Goal: Task Accomplishment & Management: Complete application form

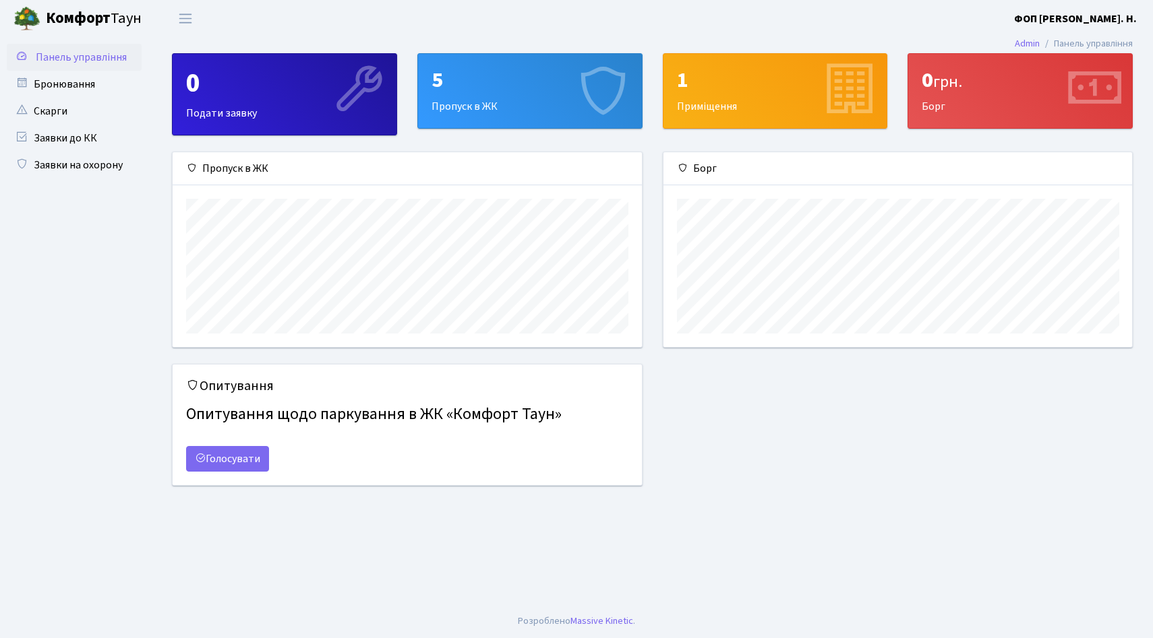
scroll to position [195, 469]
click at [107, 161] on link "Заявки на охорону" at bounding box center [74, 165] width 135 height 27
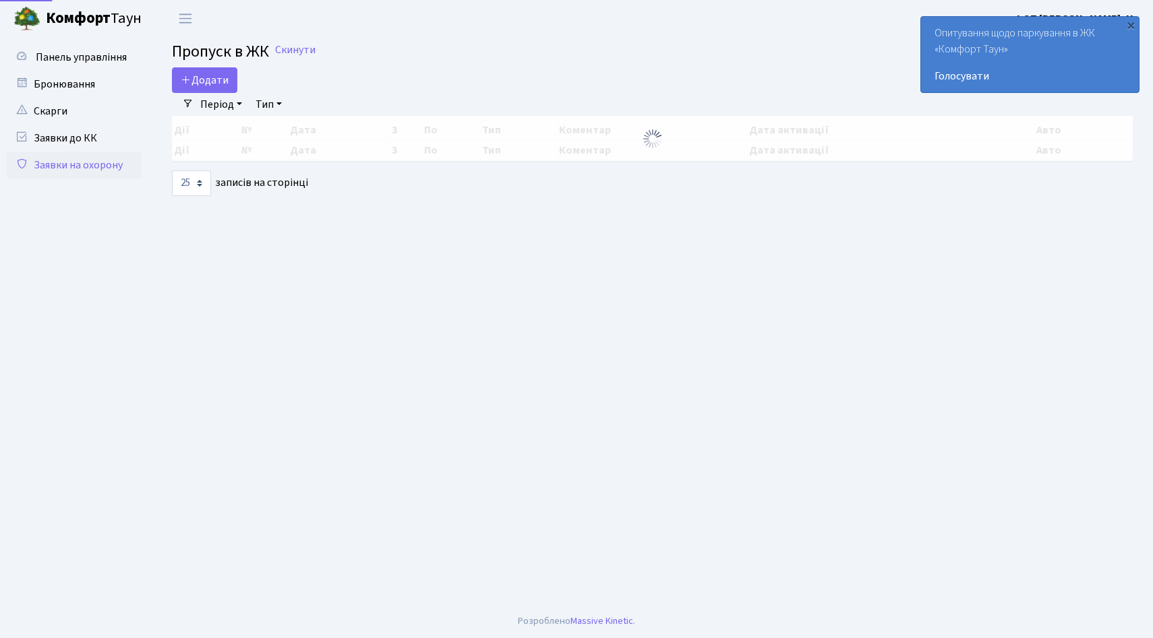
select select "25"
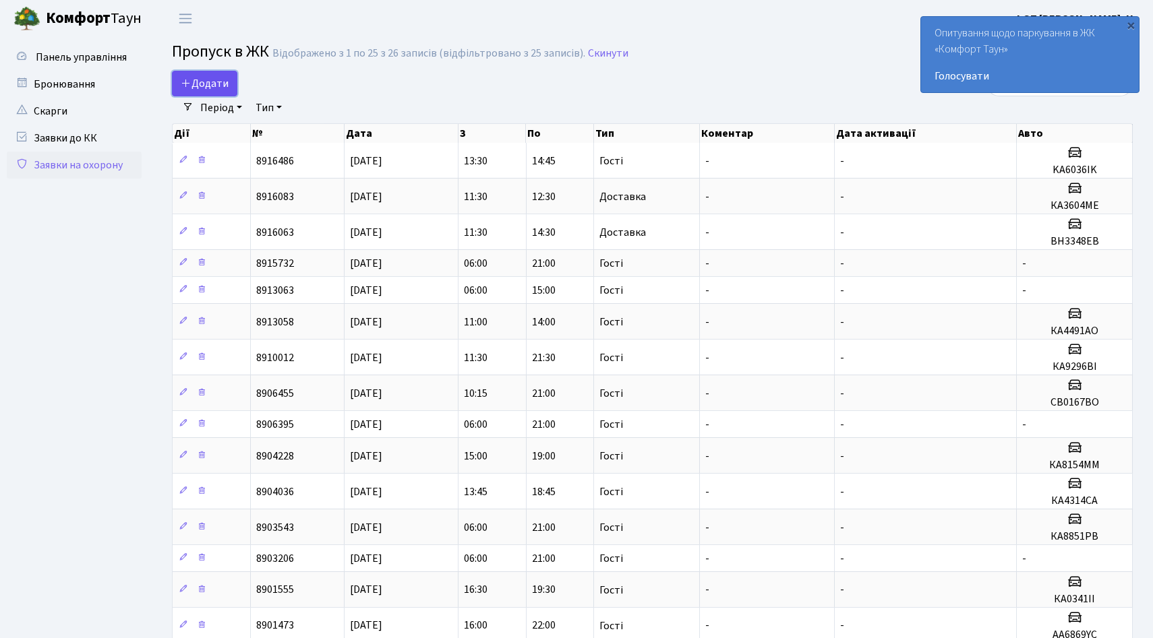
click at [219, 78] on span "Додати" at bounding box center [205, 83] width 48 height 15
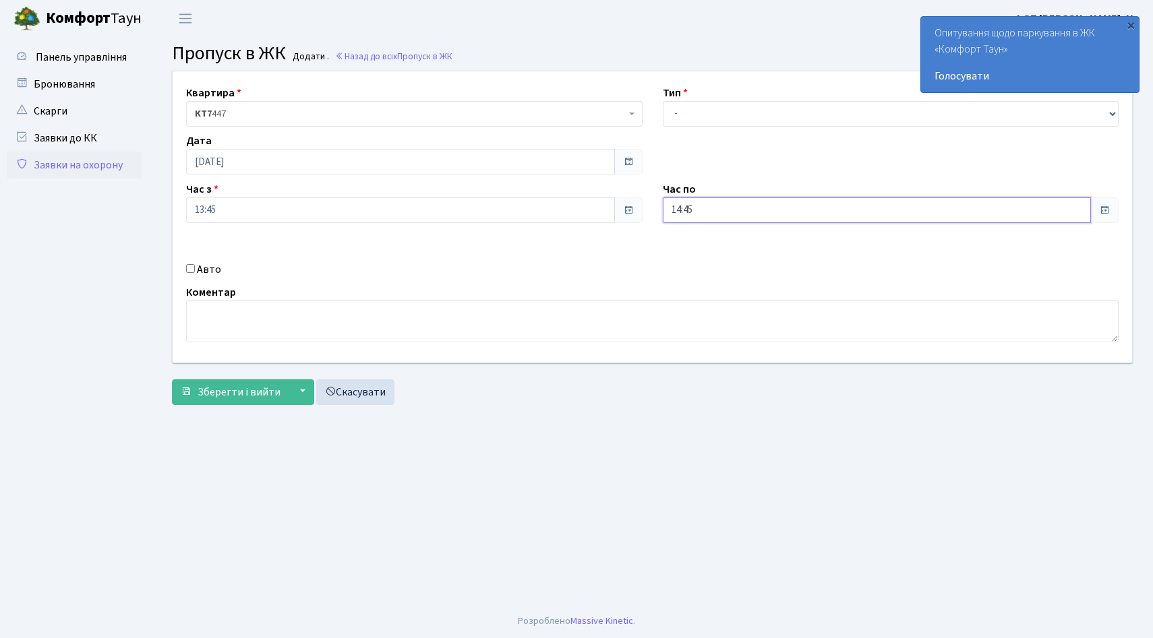
click at [724, 207] on input "14:45" at bounding box center [877, 211] width 429 height 26
click at [710, 250] on icon at bounding box center [700, 257] width 36 height 36
type input "16:45"
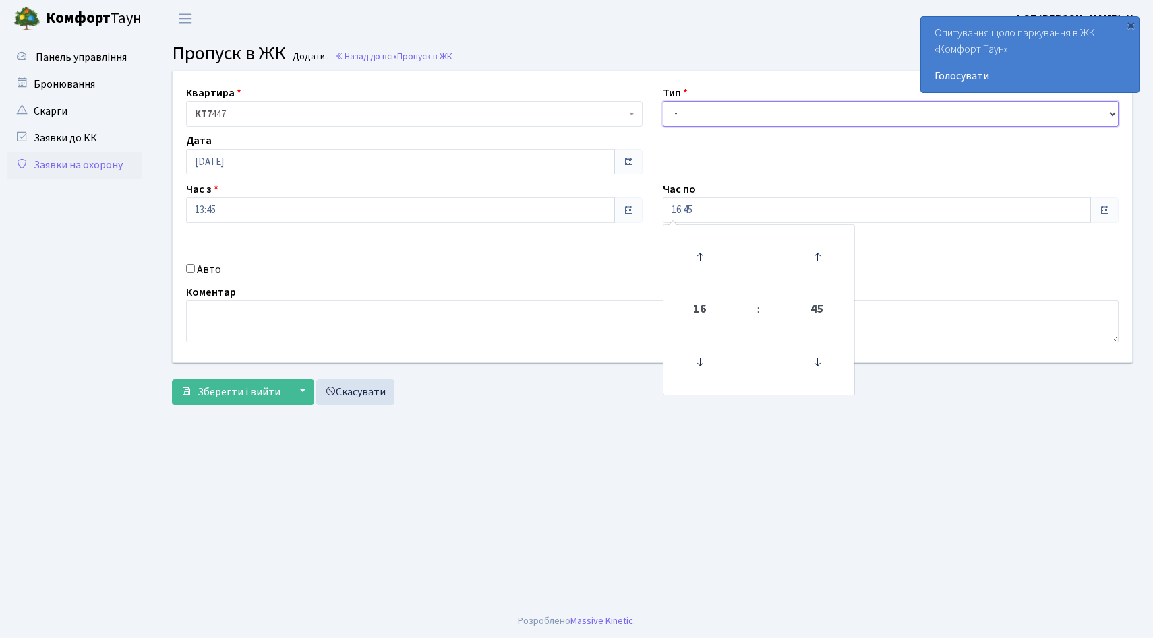
click at [713, 117] on select "- Доставка Таксі Гості Сервіс" at bounding box center [891, 114] width 456 height 26
select select "3"
click at [663, 101] on select "- Доставка Таксі Гості Сервіс" at bounding box center [891, 114] width 456 height 26
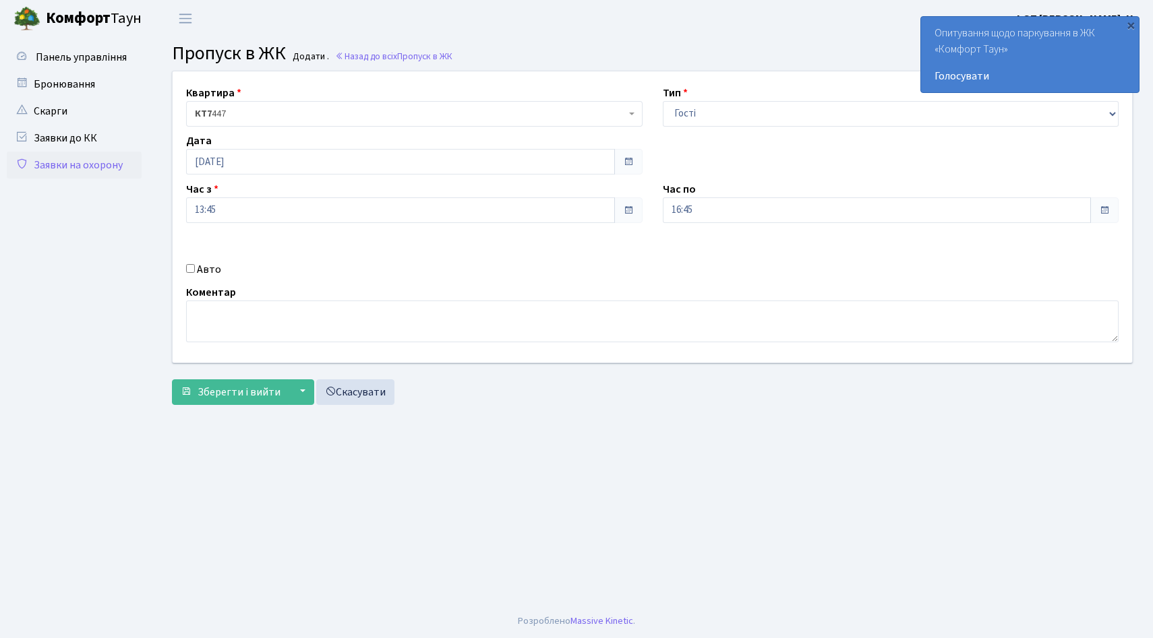
click at [192, 270] on input "Авто" at bounding box center [190, 268] width 9 height 9
checkbox input "true"
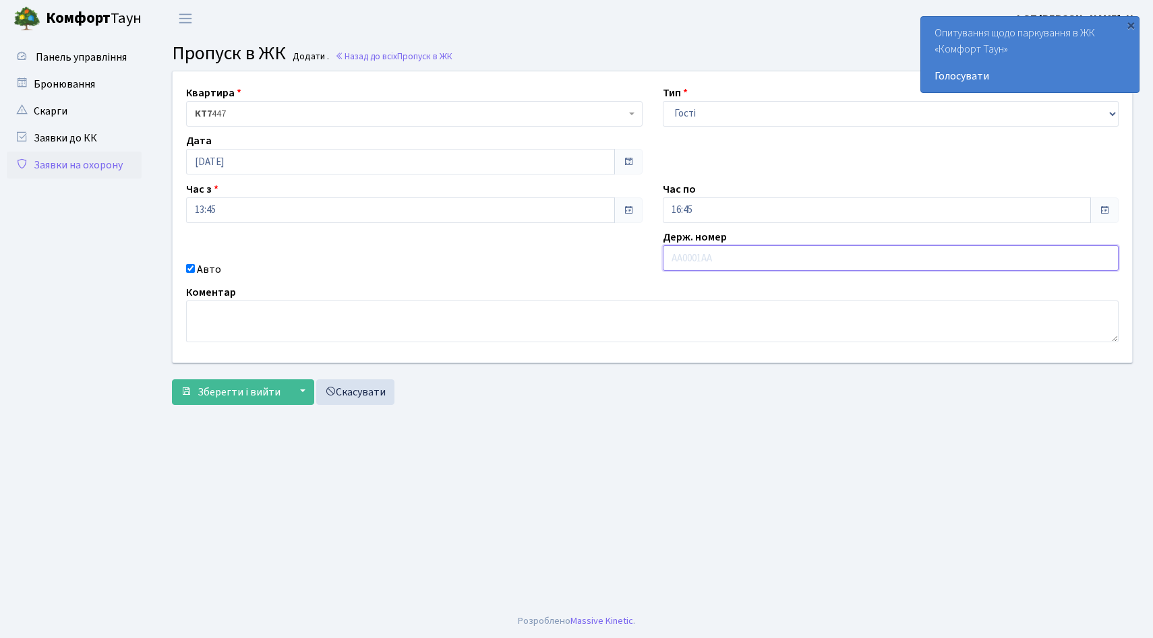
paste input "ка5630ме"
type input "ка5630ме"
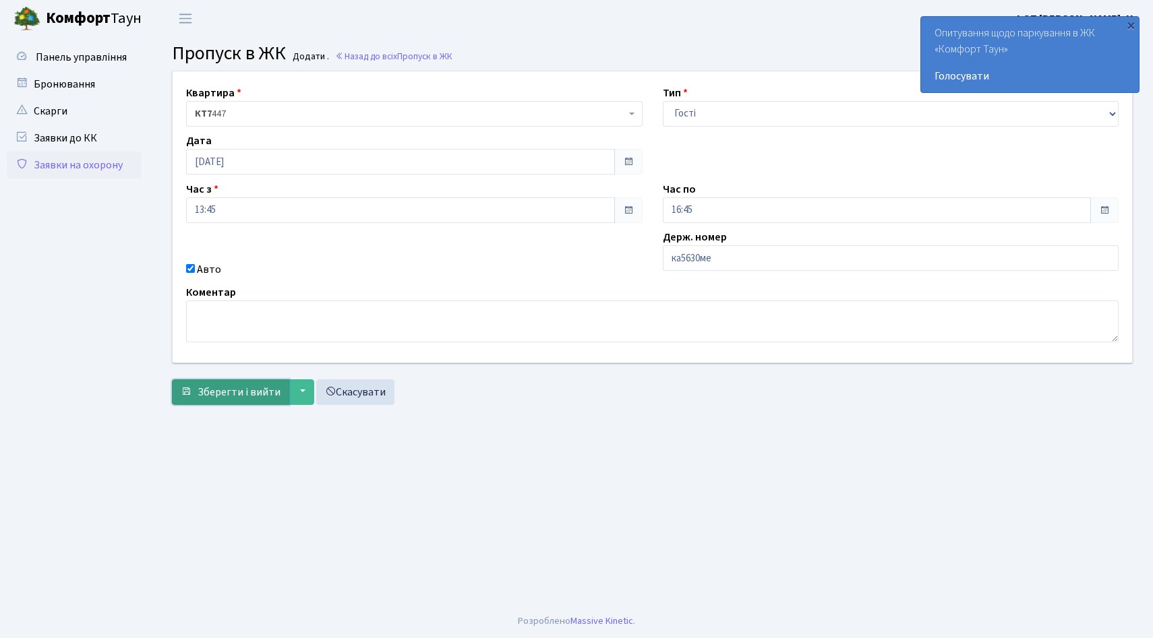
click at [223, 398] on span "Зберегти і вийти" at bounding box center [239, 392] width 83 height 15
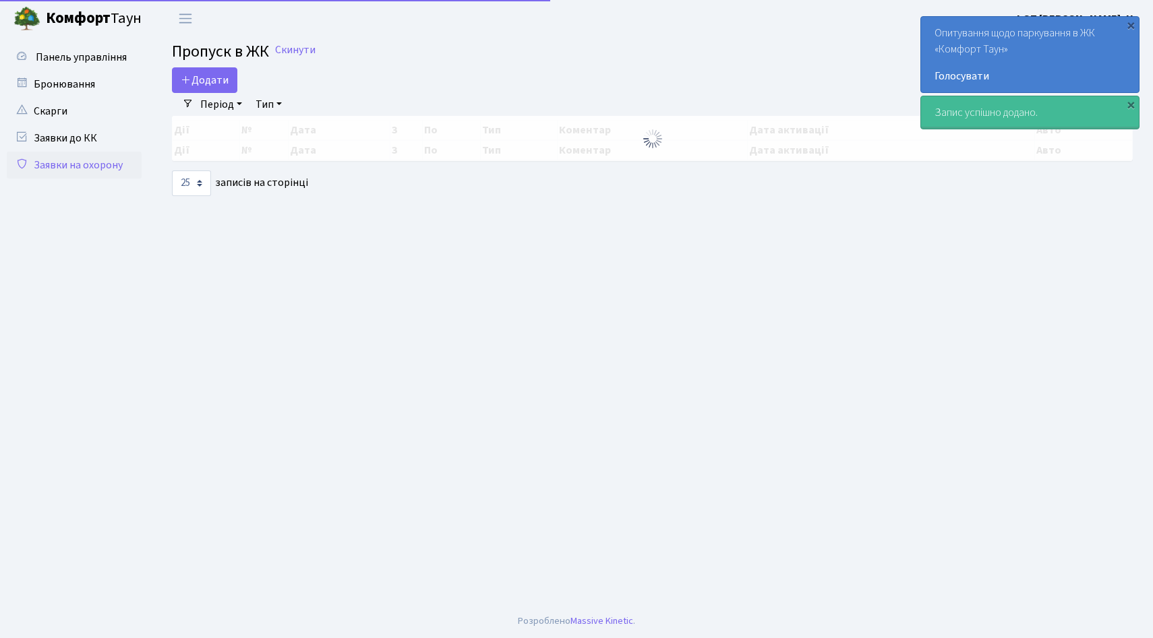
select select "25"
